Goal: Information Seeking & Learning: Compare options

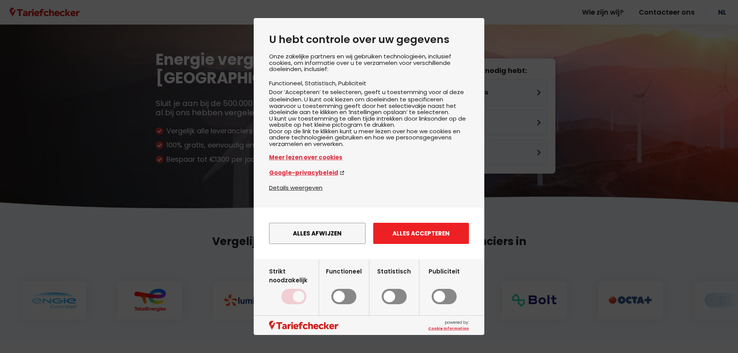
click at [405, 244] on button "Alles accepteren" at bounding box center [421, 233] width 96 height 21
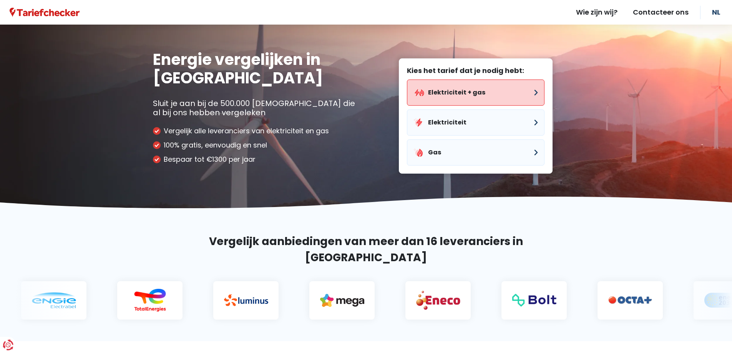
click at [488, 98] on button "Elektriciteit + gas" at bounding box center [476, 93] width 138 height 26
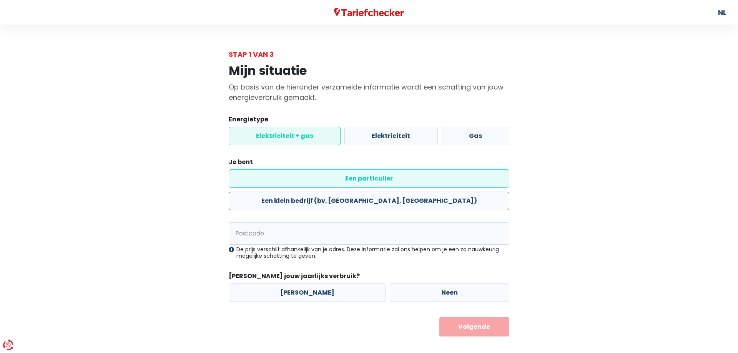
click at [388, 192] on label "Een klein bedrijf (bv. [GEOGRAPHIC_DATA], [GEOGRAPHIC_DATA])" at bounding box center [369, 201] width 280 height 18
click at [388, 192] on input "Een klein bedrijf (bv. [GEOGRAPHIC_DATA], [GEOGRAPHIC_DATA])" at bounding box center [369, 201] width 280 height 18
radio input "true"
radio input "false"
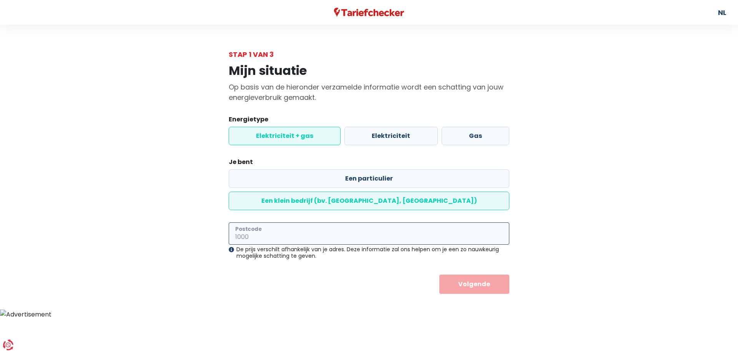
click at [393, 222] on input "Postcode" at bounding box center [369, 233] width 280 height 22
type input "2200"
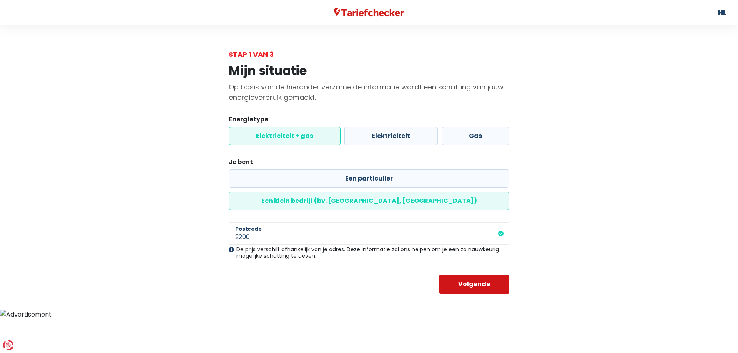
click at [476, 275] on button "Volgende" at bounding box center [474, 284] width 70 height 19
select select
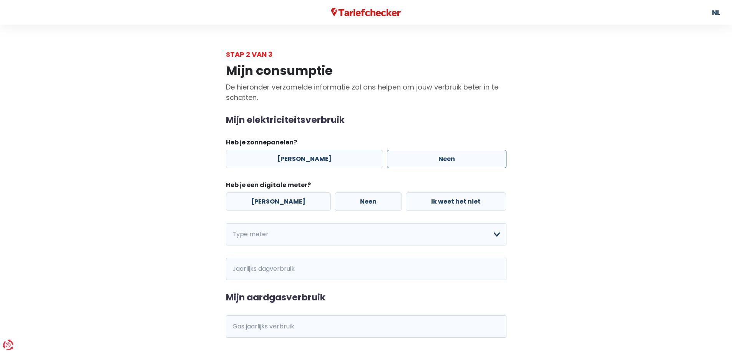
click at [403, 159] on label "Neen" at bounding box center [446, 159] width 119 height 18
click at [403, 159] on input "Neen" at bounding box center [446, 159] width 119 height 18
radio input "true"
click at [342, 198] on label "Neen" at bounding box center [368, 202] width 67 height 18
click at [342, 198] on input "Neen" at bounding box center [368, 202] width 67 height 18
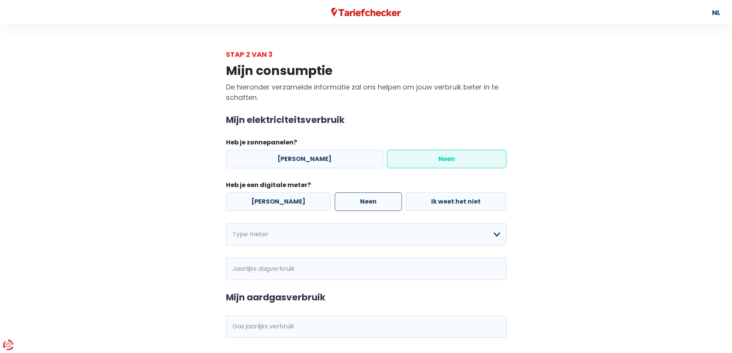
radio input "true"
click at [337, 228] on select "Enkelvoudig Tweevoudig Enkelvoudig + uitsluitend nachttarief Tweevoudig + uitsl…" at bounding box center [366, 234] width 280 height 22
click at [226, 223] on select "Enkelvoudig Tweevoudig Enkelvoudig + uitsluitend nachttarief Tweevoudig + uitsl…" at bounding box center [366, 234] width 280 height 22
click at [306, 262] on input "Jaarlijks dagverbruik" at bounding box center [376, 269] width 259 height 22
click at [458, 234] on select "Enkelvoudig Tweevoudig Enkelvoudig + uitsluitend nachttarief Tweevoudig + uitsl…" at bounding box center [366, 234] width 280 height 22
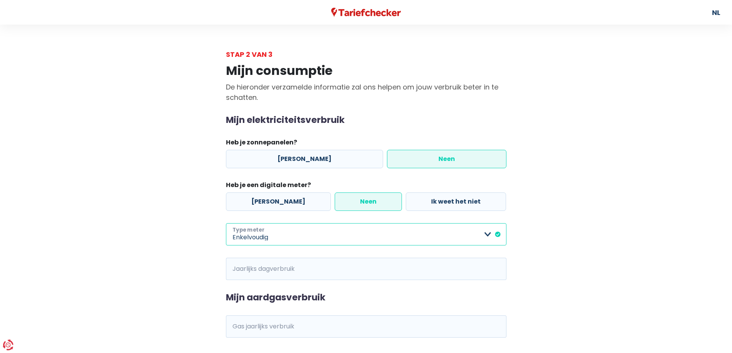
select select "day_single_rate"
click at [226, 223] on select "Enkelvoudig Tweevoudig Enkelvoudig + uitsluitend nachttarief Tweevoudig + uitsl…" at bounding box center [366, 234] width 280 height 22
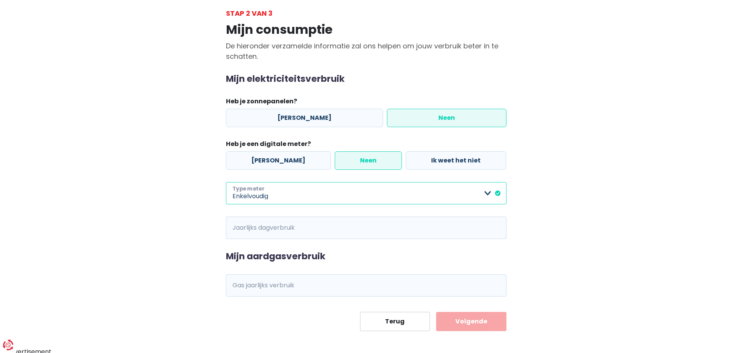
scroll to position [44, 0]
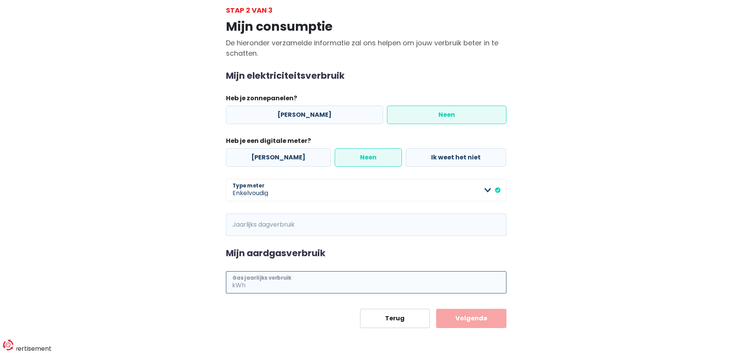
click at [307, 279] on input "Gas jaarlijks verbruik" at bounding box center [376, 282] width 259 height 22
